Goal: Obtain resource: Download file/media

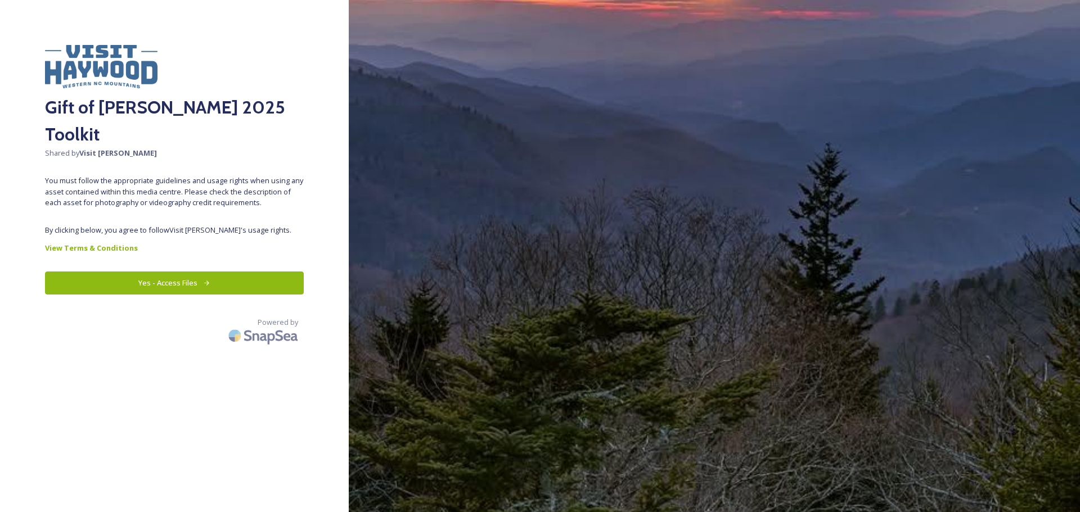
click at [175, 272] on button "Yes - Access Files" at bounding box center [174, 283] width 259 height 23
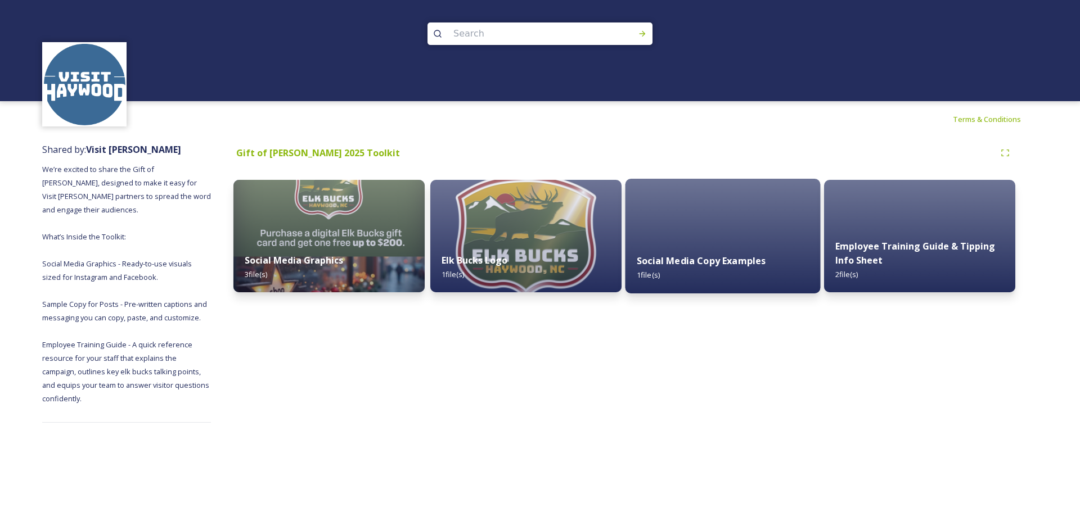
click at [707, 262] on strong "Social Media Copy Examples" at bounding box center [700, 261] width 129 height 12
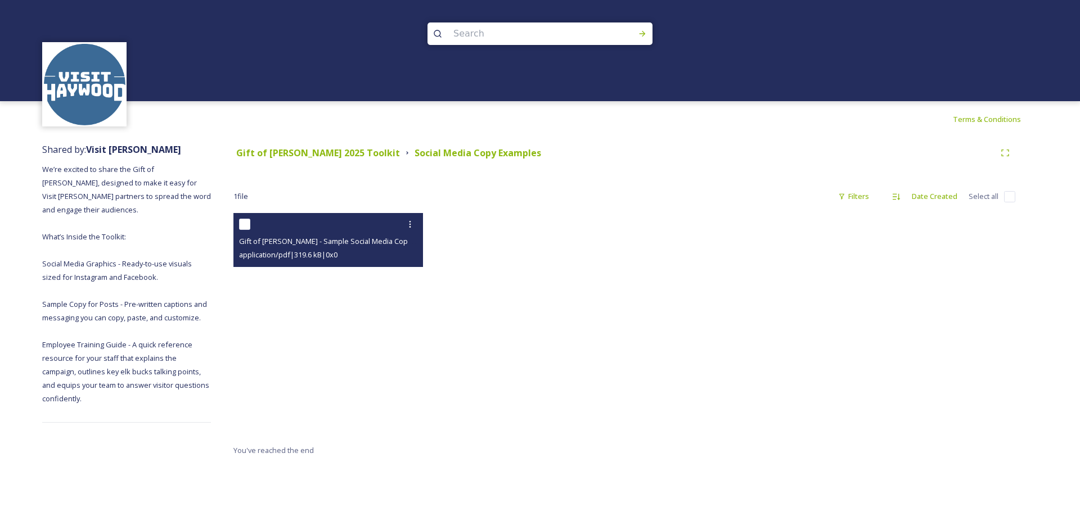
click at [291, 243] on span "Gift of [PERSON_NAME] - Sample Social Media Copy for Partners.pdf" at bounding box center [353, 241] width 228 height 11
click at [304, 240] on span "Gift of [PERSON_NAME] - Sample Social Media Copy for Partners.pdf" at bounding box center [353, 241] width 228 height 11
click at [245, 225] on input "checkbox" at bounding box center [244, 224] width 11 height 11
checkbox input "true"
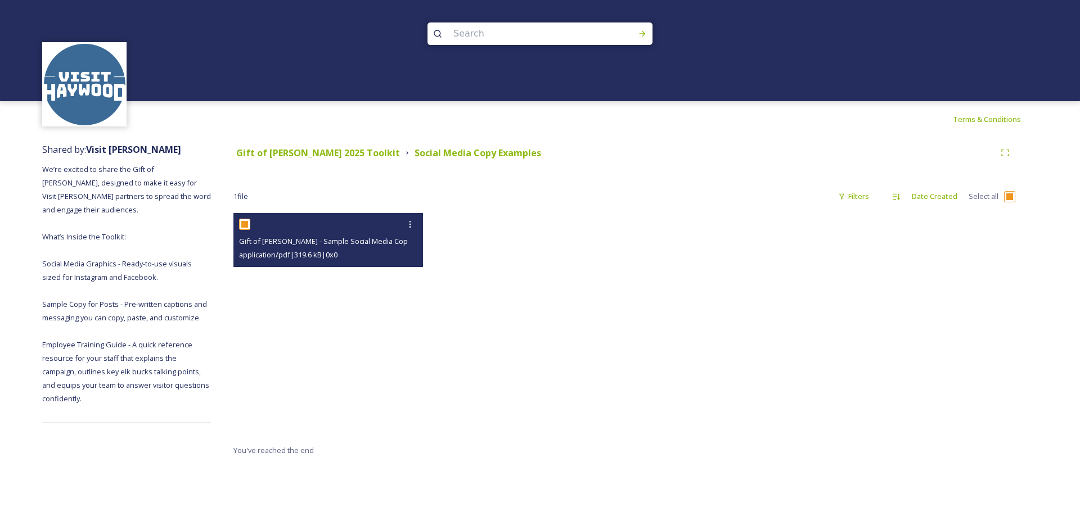
checkbox input "true"
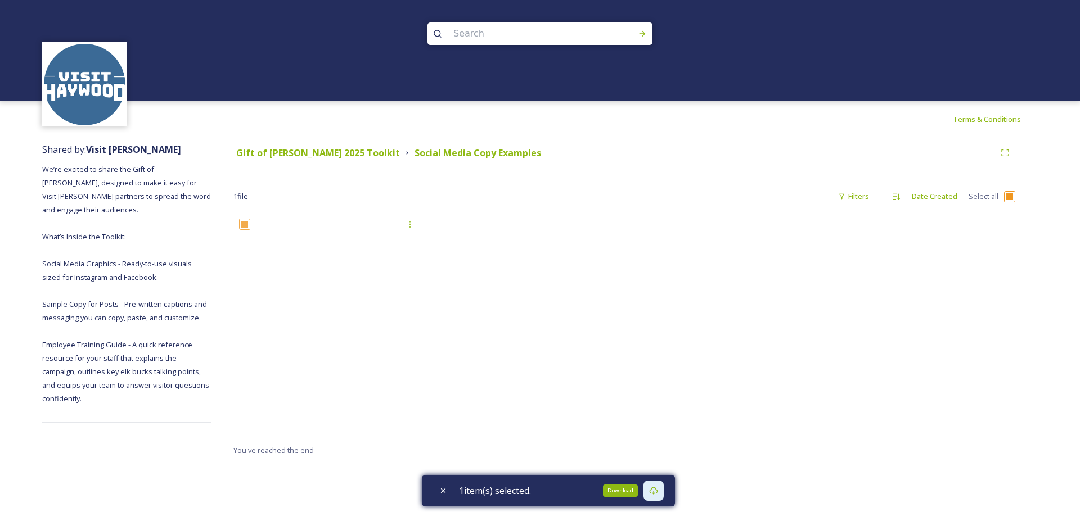
click at [657, 490] on icon at bounding box center [653, 490] width 9 height 9
